Goal: Task Accomplishment & Management: Manage account settings

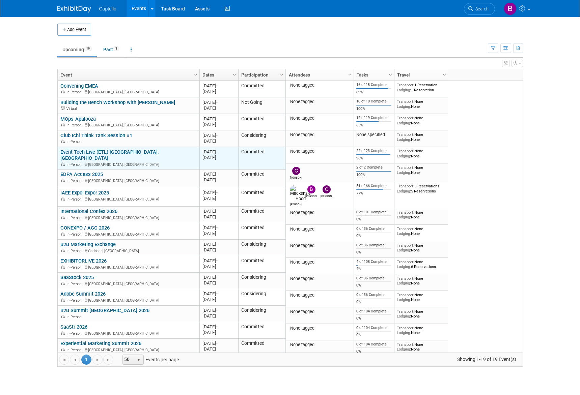
click at [107, 152] on link "Event Tech Live (ETL) [GEOGRAPHIC_DATA], [GEOGRAPHIC_DATA]" at bounding box center [109, 155] width 98 height 12
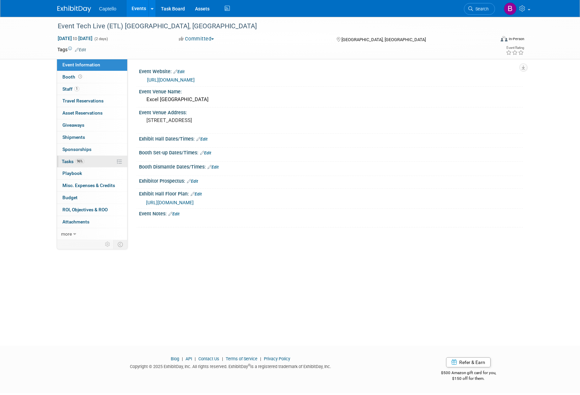
click at [66, 161] on span "Tasks 96%" at bounding box center [73, 161] width 23 height 5
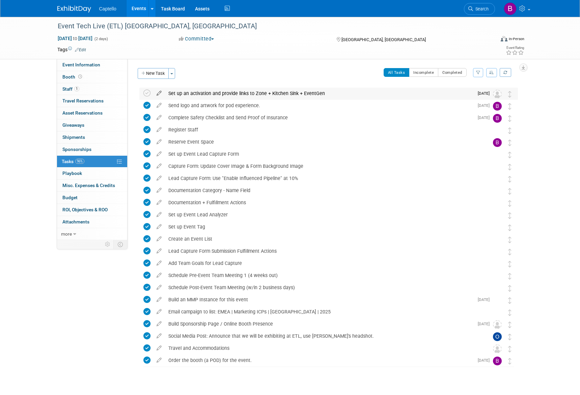
click at [158, 93] on icon at bounding box center [159, 92] width 12 height 8
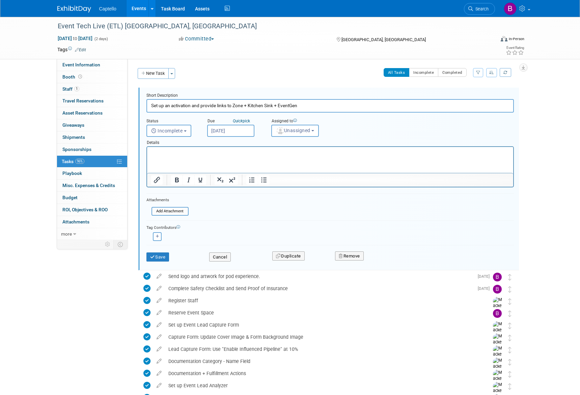
click at [215, 156] on html at bounding box center [330, 151] width 366 height 9
paste body "Rich Text Area. Press ALT-0 for help."
click at [164, 255] on button "Save" at bounding box center [157, 257] width 23 height 9
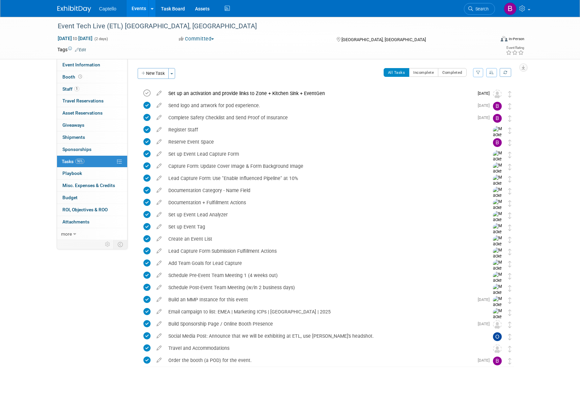
click at [148, 93] on icon at bounding box center [146, 93] width 7 height 7
click at [140, 8] on link "Events" at bounding box center [138, 8] width 25 height 17
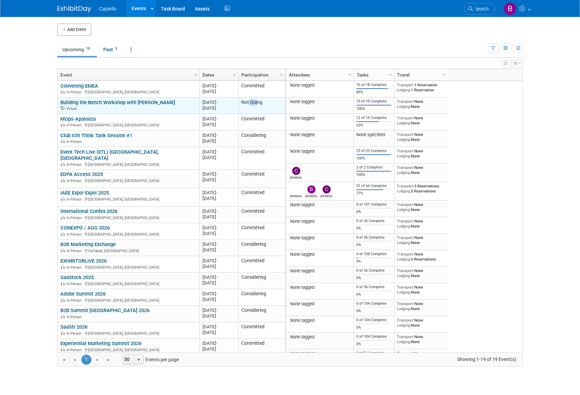
drag, startPoint x: 248, startPoint y: 103, endPoint x: 257, endPoint y: 103, distance: 9.1
click at [257, 103] on td "Not Going" at bounding box center [261, 105] width 47 height 17
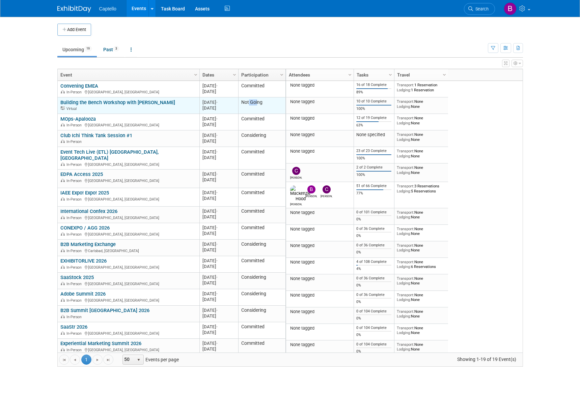
click at [145, 102] on link "Building the Bench Workshop with [PERSON_NAME]" at bounding box center [117, 102] width 115 height 6
click at [253, 102] on td "Not Going" at bounding box center [261, 105] width 47 height 17
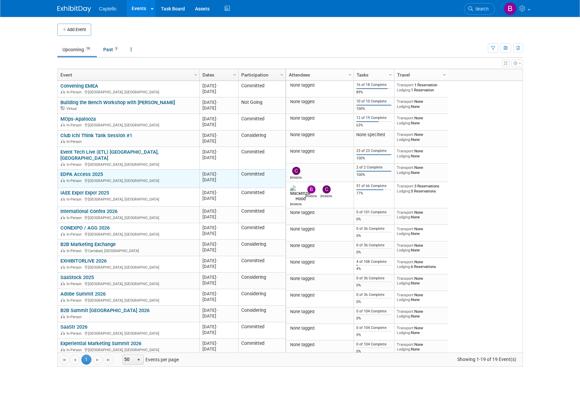
click at [79, 171] on link "EDPA Access 2025" at bounding box center [81, 174] width 42 height 6
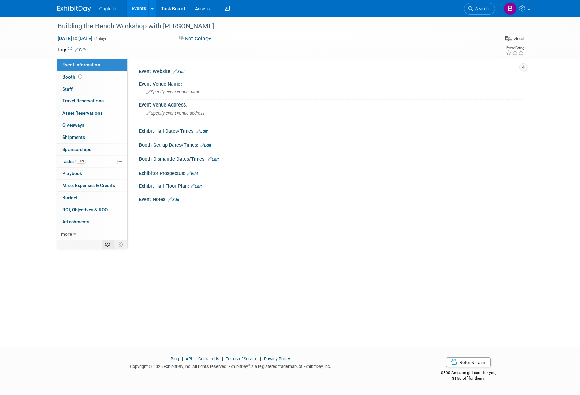
click at [107, 244] on icon at bounding box center [107, 244] width 5 height 5
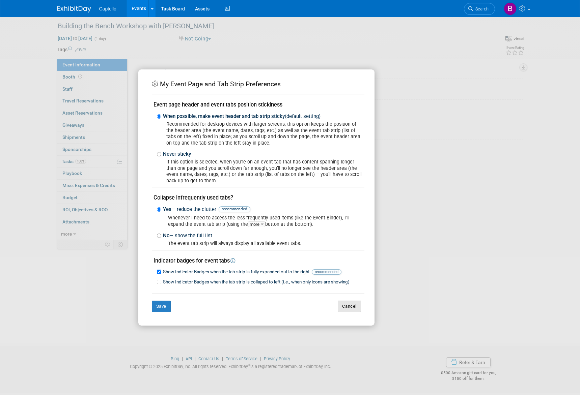
click at [355, 309] on button "Cancel" at bounding box center [349, 306] width 23 height 11
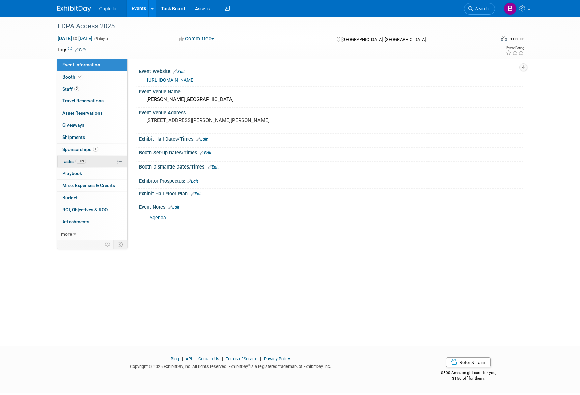
click at [77, 160] on span "100%" at bounding box center [80, 161] width 11 height 5
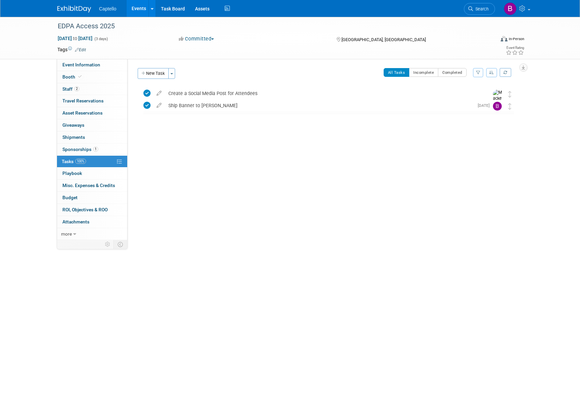
click at [135, 6] on link "Events" at bounding box center [138, 8] width 25 height 17
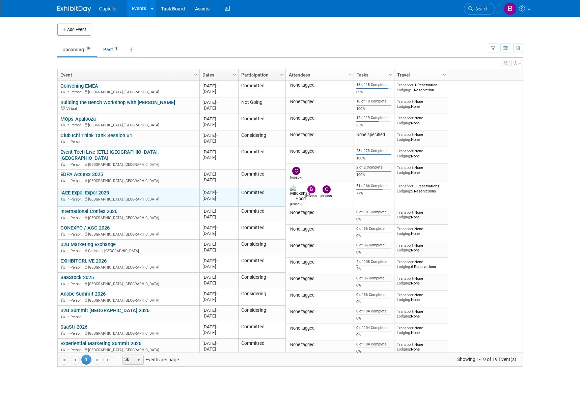
click at [96, 190] on link "IAEE Expo! Expo! 2025" at bounding box center [84, 193] width 49 height 6
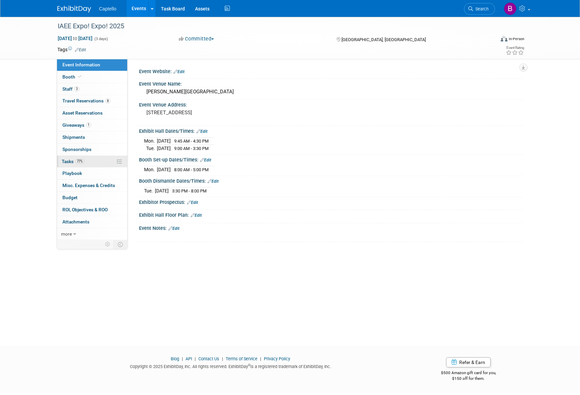
click at [67, 159] on span "Tasks 77%" at bounding box center [73, 161] width 23 height 5
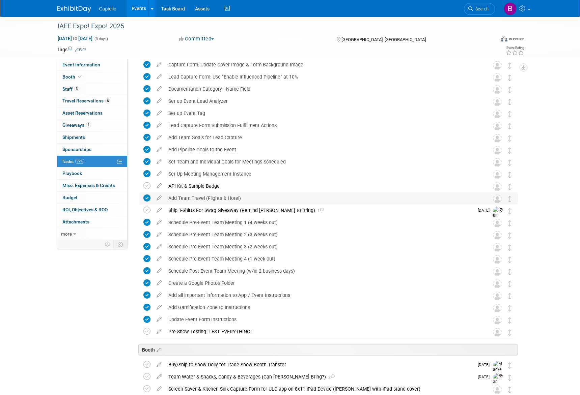
scroll to position [165, 0]
click at [147, 186] on icon at bounding box center [146, 185] width 7 height 7
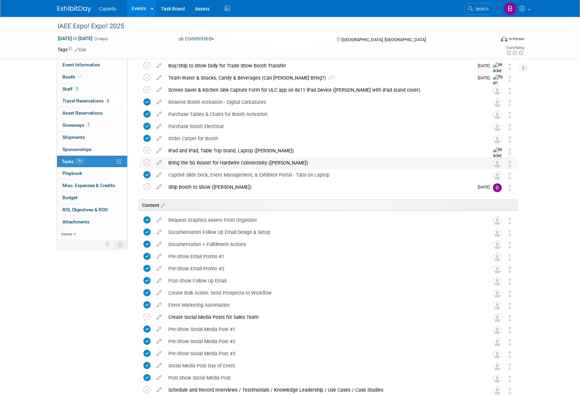
scroll to position [484, 0]
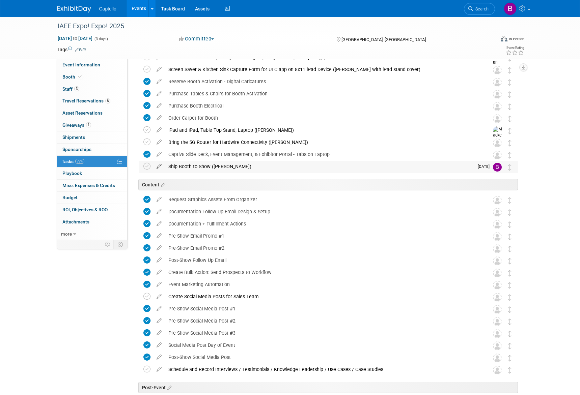
click at [160, 165] on icon at bounding box center [159, 165] width 12 height 8
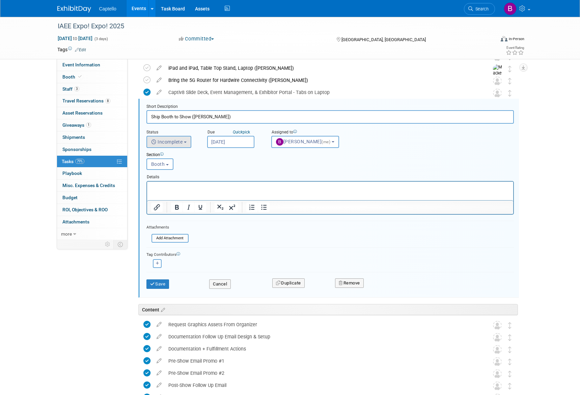
scroll to position [0, 0]
click at [175, 118] on input "Ship Booth to Show (Brad)" at bounding box center [329, 116] width 367 height 13
type input "Ship Booth & electrical Cords to Show (Brad)"
click at [157, 286] on button "Save" at bounding box center [157, 284] width 23 height 9
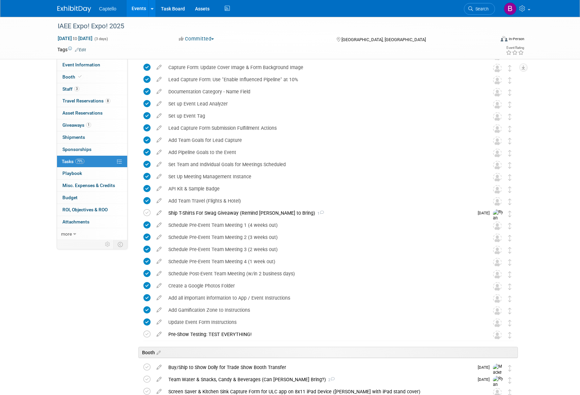
scroll to position [162, 0]
click at [138, 7] on link "Events" at bounding box center [138, 8] width 25 height 17
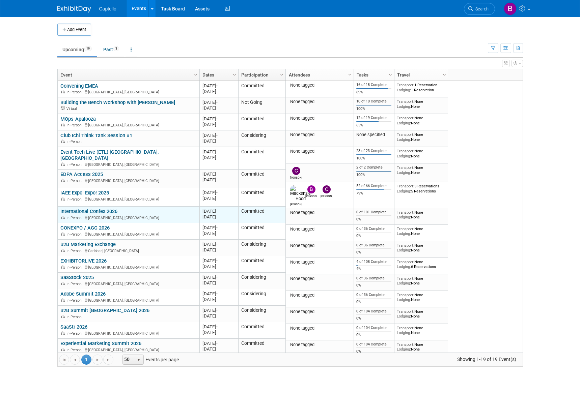
click at [101, 208] on link "International Confex 2026" at bounding box center [88, 211] width 57 height 6
click at [0, 0] on div at bounding box center [0, 0] width 0 height 0
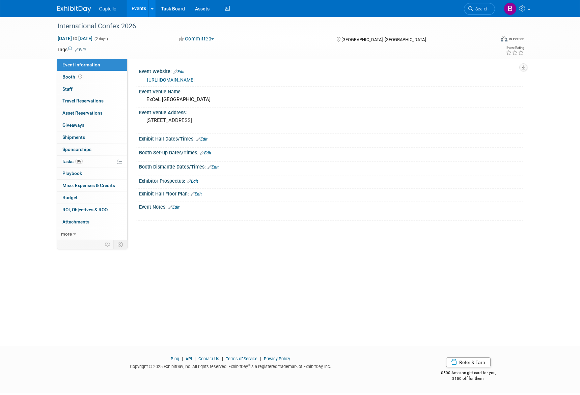
click at [56, 159] on div "Event Information Event Info Booth Booth 0 Staff 0 Staff 0 Travel Reservations …" at bounding box center [290, 128] width 476 height 223
click at [62, 161] on span "Tasks 0%" at bounding box center [72, 161] width 21 height 5
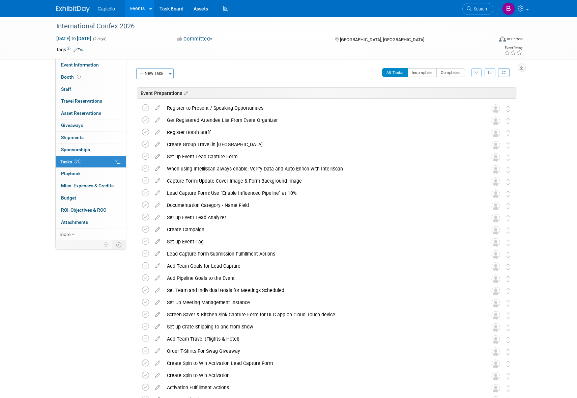
click at [140, 7] on link "Events" at bounding box center [137, 8] width 25 height 17
